Goal: Information Seeking & Learning: Learn about a topic

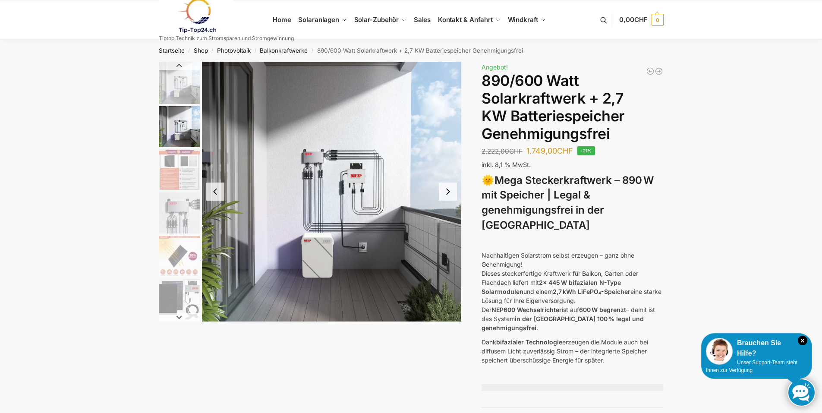
click at [398, 181] on img "2 / 12" at bounding box center [332, 192] width 260 height 260
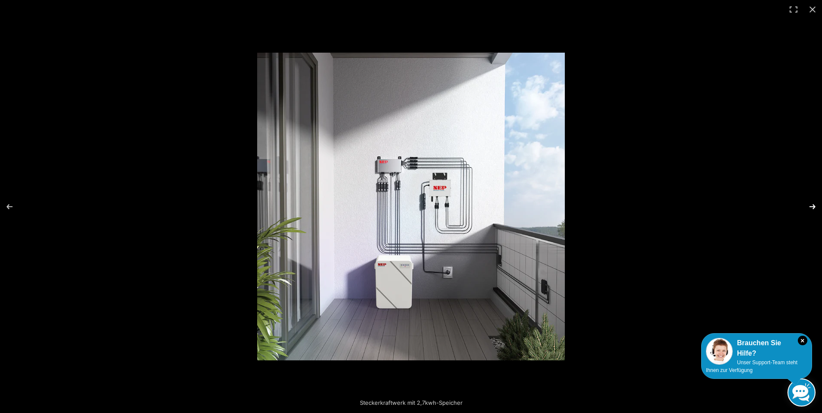
click at [816, 205] on button "Next (arrow right)" at bounding box center [807, 206] width 30 height 43
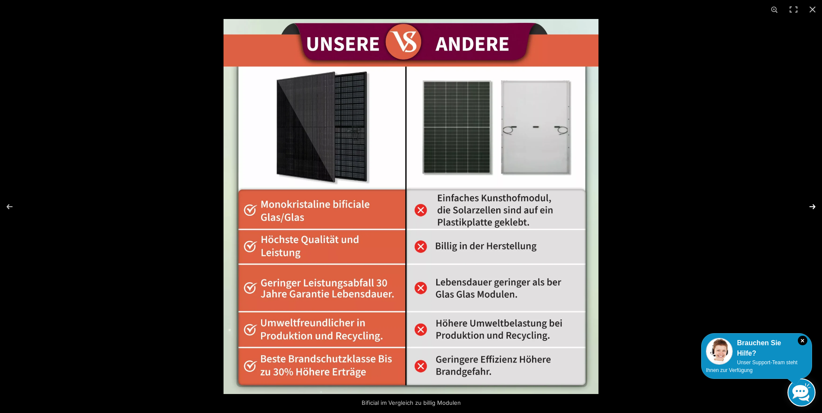
click at [813, 205] on button "Next (arrow right)" at bounding box center [807, 206] width 30 height 43
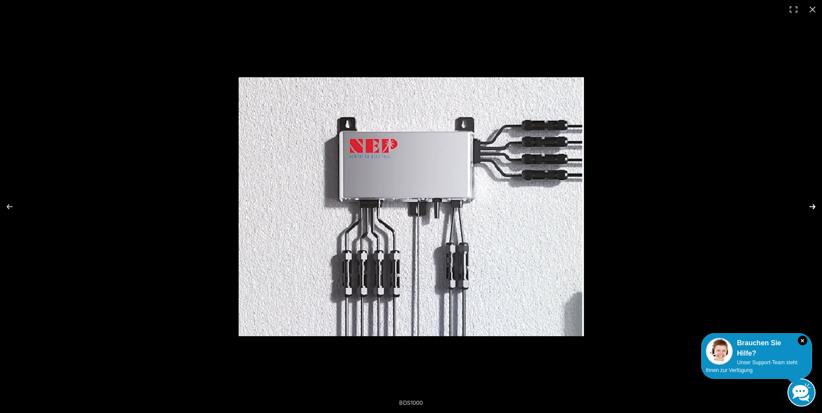
click at [813, 206] on button "Next (arrow right)" at bounding box center [807, 206] width 30 height 43
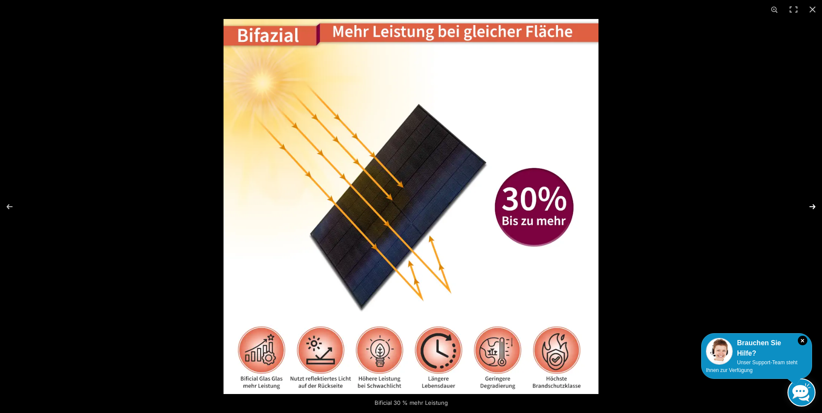
click at [813, 206] on button "Next (arrow right)" at bounding box center [807, 206] width 30 height 43
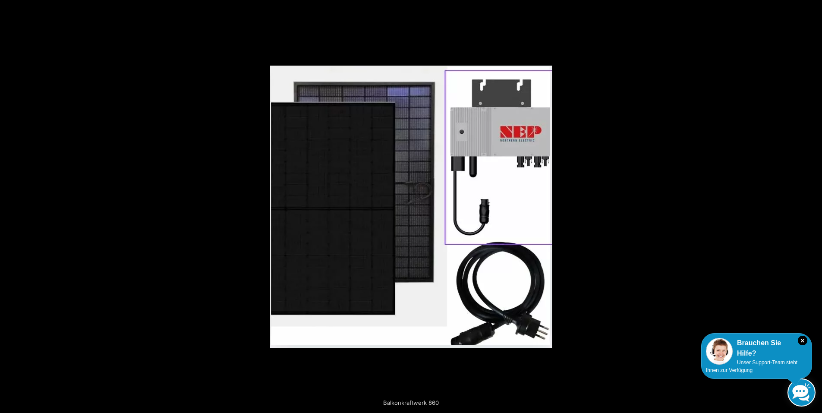
click at [813, 206] on button "Next (arrow right)" at bounding box center [807, 206] width 30 height 43
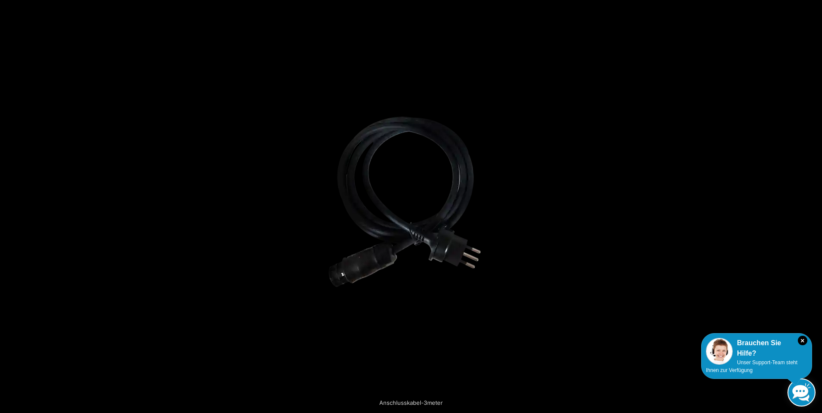
click at [813, 206] on button "Next (arrow right)" at bounding box center [807, 206] width 30 height 43
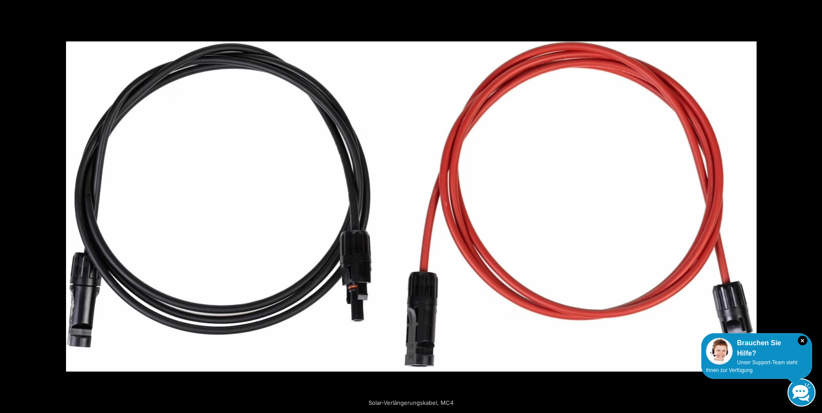
click at [813, 205] on button "Next (arrow right)" at bounding box center [807, 206] width 30 height 43
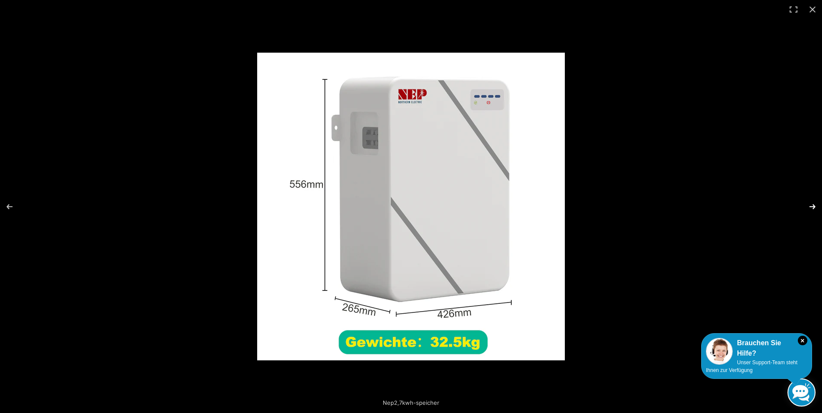
click at [818, 202] on button "Next (arrow right)" at bounding box center [807, 206] width 30 height 43
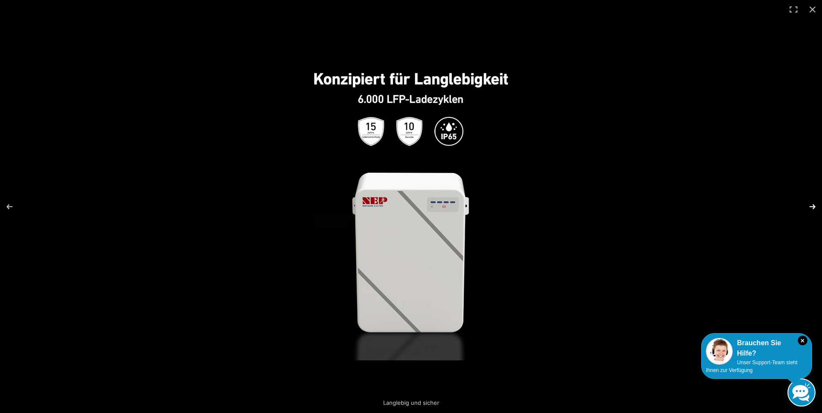
click at [812, 205] on button "Next (arrow right)" at bounding box center [807, 206] width 30 height 43
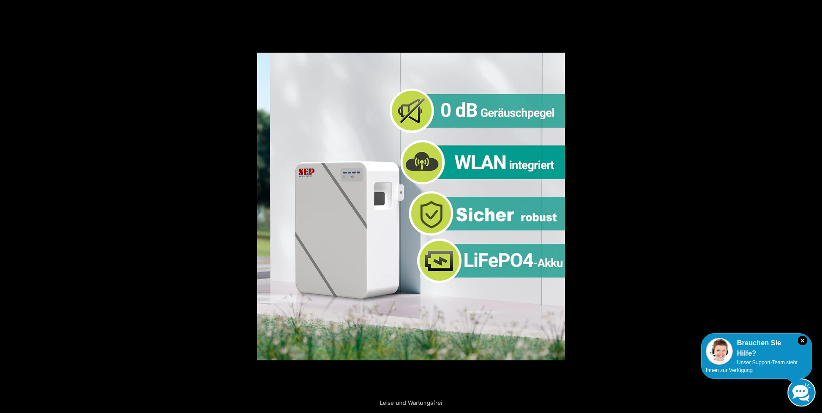
click at [812, 205] on button "Next (arrow right)" at bounding box center [807, 206] width 30 height 43
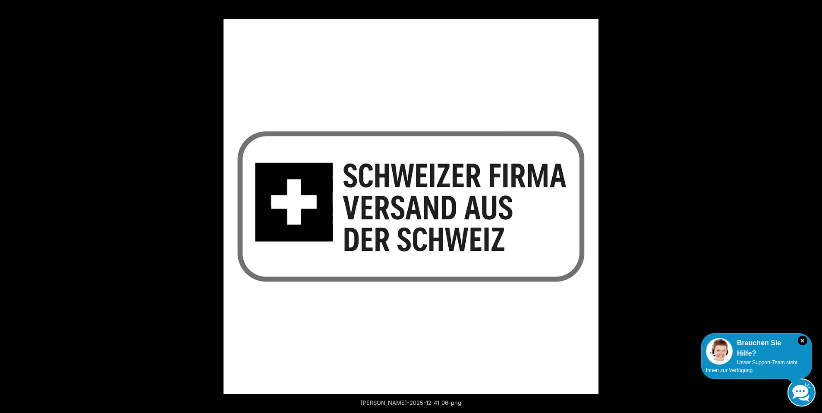
click at [812, 205] on button "Next (arrow right)" at bounding box center [807, 206] width 30 height 43
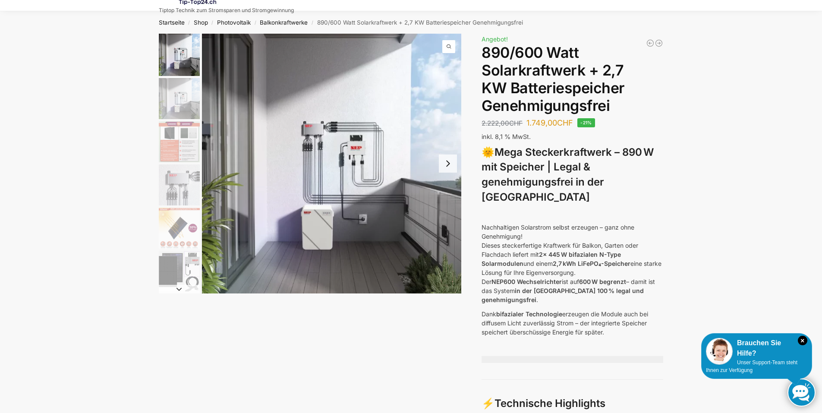
scroll to position [43, 0]
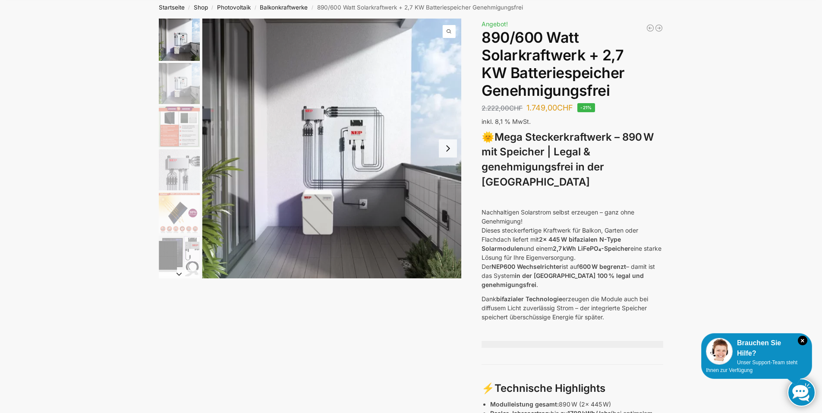
click at [384, 195] on img "1 / 12" at bounding box center [332, 149] width 260 height 260
click at [336, 166] on img "1 / 12" at bounding box center [332, 149] width 260 height 260
